Goal: Task Accomplishment & Management: Manage account settings

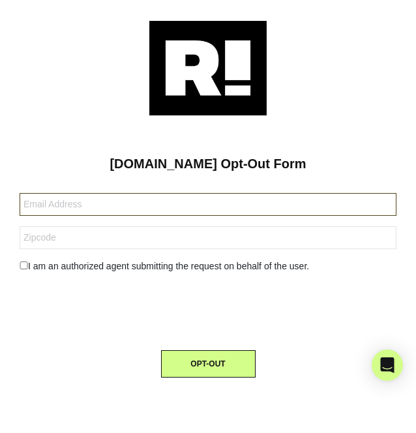
click at [174, 204] on input "text" at bounding box center [208, 204] width 377 height 23
type input "[EMAIL_ADDRESS][DOMAIN_NAME]"
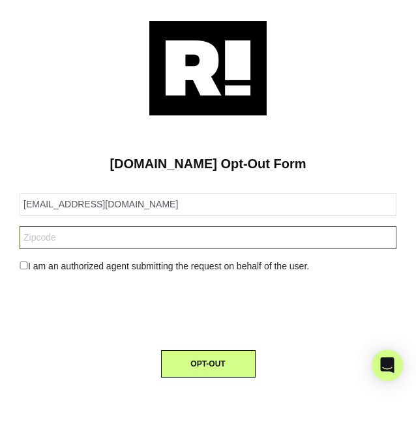
type input "37828"
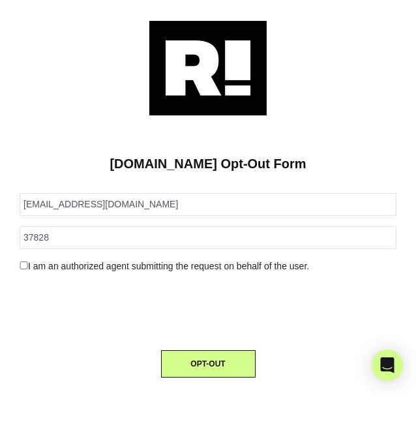
click at [25, 266] on input "checkbox" at bounding box center [24, 266] width 8 height 8
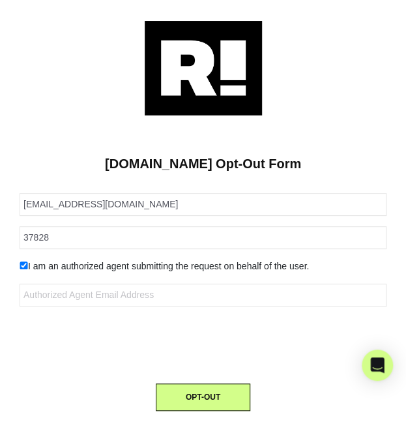
click at [26, 265] on input "checkbox" at bounding box center [24, 266] width 8 height 8
checkbox input "false"
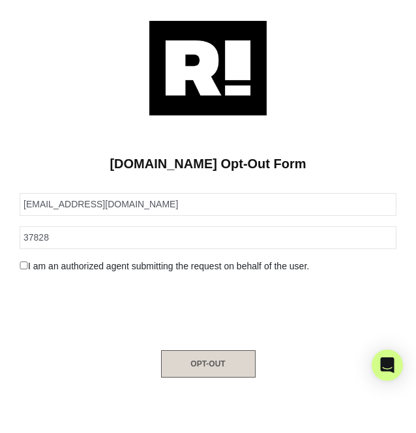
click at [234, 366] on button "OPT-OUT" at bounding box center [208, 363] width 95 height 27
